Goal: Check status: Check status

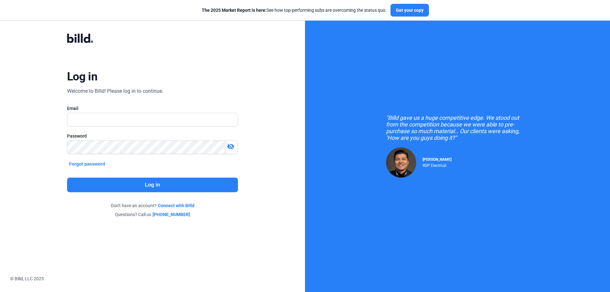
click at [84, 128] on div at bounding box center [152, 129] width 171 height 6
click at [85, 111] on div "Email" at bounding box center [152, 119] width 171 height 28
click at [84, 120] on input "text" at bounding box center [148, 119] width 163 height 13
type input "[PERSON_NAME][EMAIL_ADDRESS][DOMAIN_NAME]"
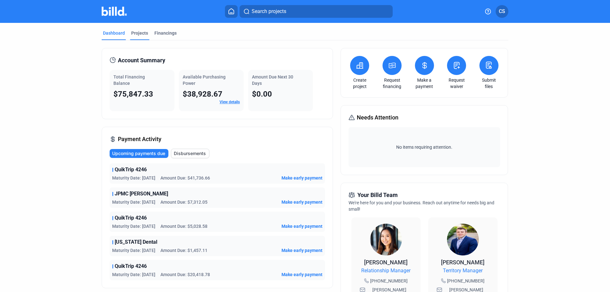
click at [143, 35] on div "Projects" at bounding box center [139, 33] width 17 height 6
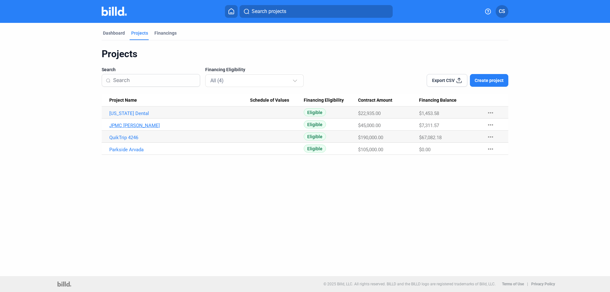
click at [127, 127] on link "JPMC [PERSON_NAME]" at bounding box center [179, 126] width 141 height 6
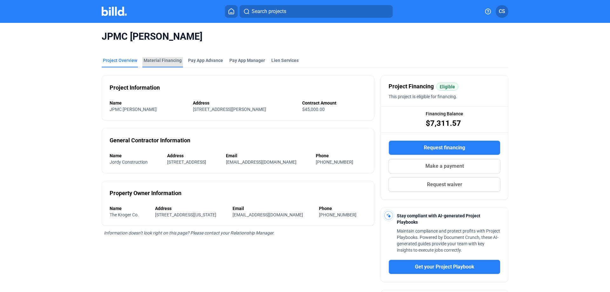
click at [169, 62] on div "Material Financing" at bounding box center [163, 60] width 38 height 6
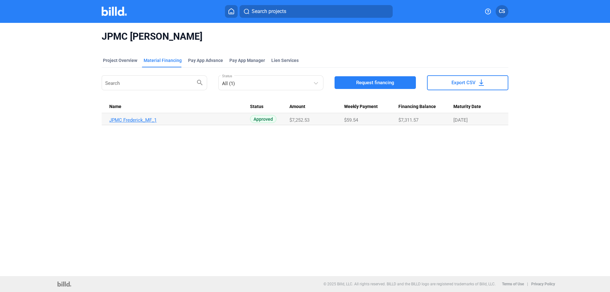
click at [141, 118] on link "JPMC Frederick_MF_1" at bounding box center [179, 120] width 141 height 6
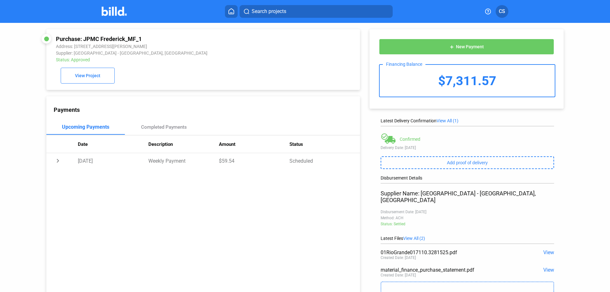
click at [111, 15] on img at bounding box center [114, 11] width 25 height 9
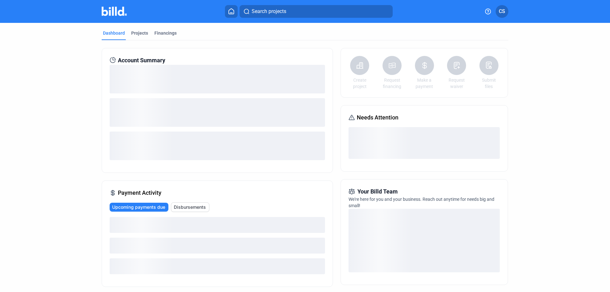
click at [229, 8] on button at bounding box center [231, 11] width 13 height 13
click at [231, 8] on button at bounding box center [231, 11] width 13 height 13
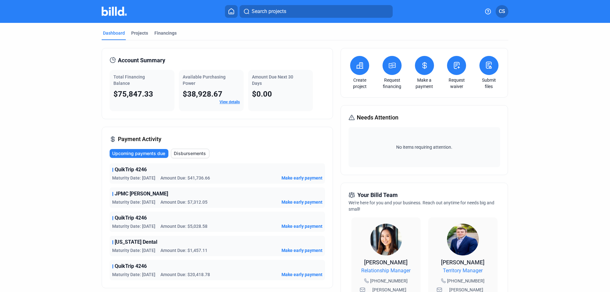
click at [228, 101] on link "View details" at bounding box center [229, 102] width 20 height 4
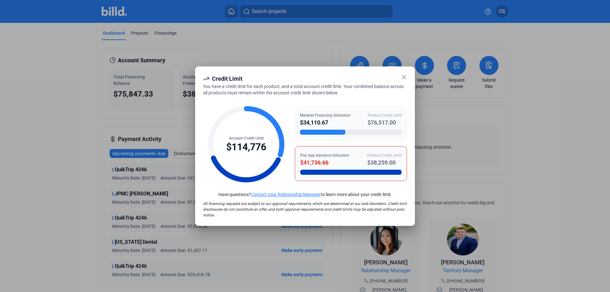
click at [401, 72] on div "Credit Limit You have a credit limit for each product, and a total account cred…" at bounding box center [305, 145] width 220 height 159
click at [402, 75] on icon at bounding box center [404, 77] width 8 height 8
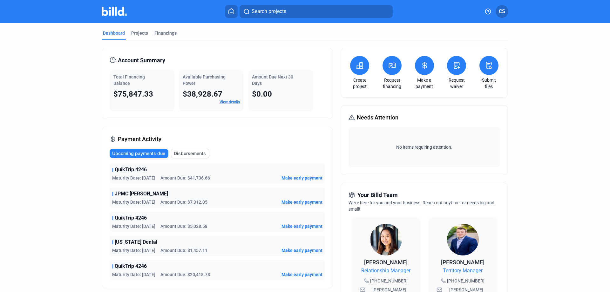
click at [232, 103] on link "View details" at bounding box center [229, 102] width 20 height 4
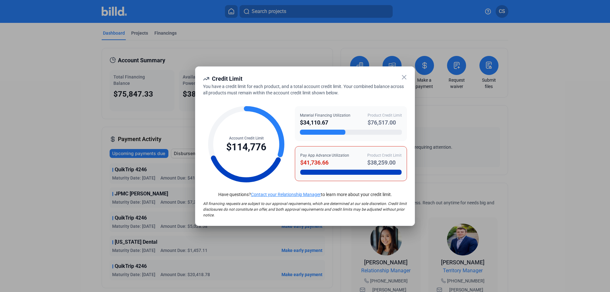
click at [401, 80] on icon at bounding box center [404, 77] width 8 height 8
